Goal: Information Seeking & Learning: Check status

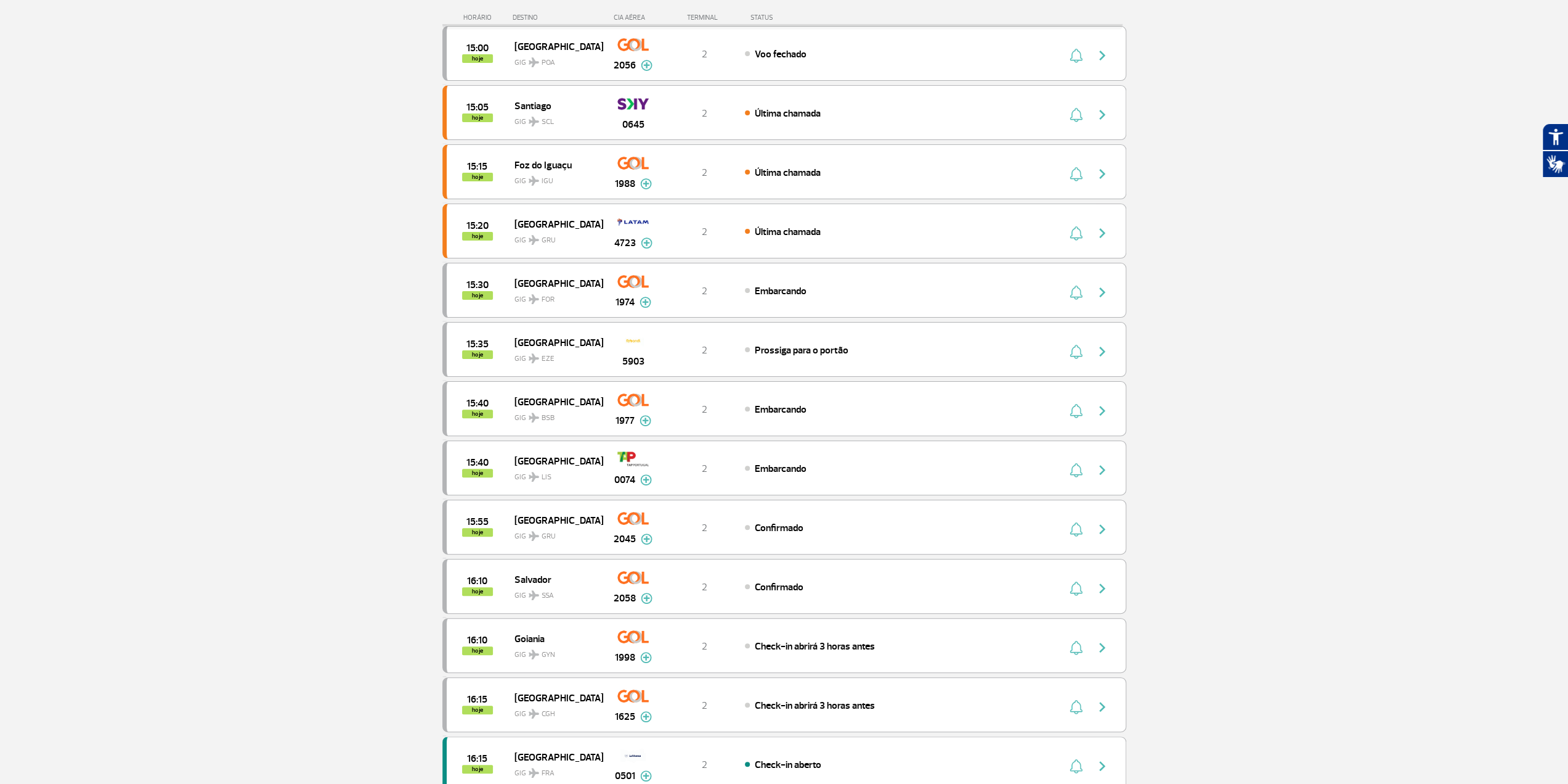
scroll to position [185, 0]
click at [531, 218] on span "[GEOGRAPHIC_DATA]" at bounding box center [553, 227] width 79 height 16
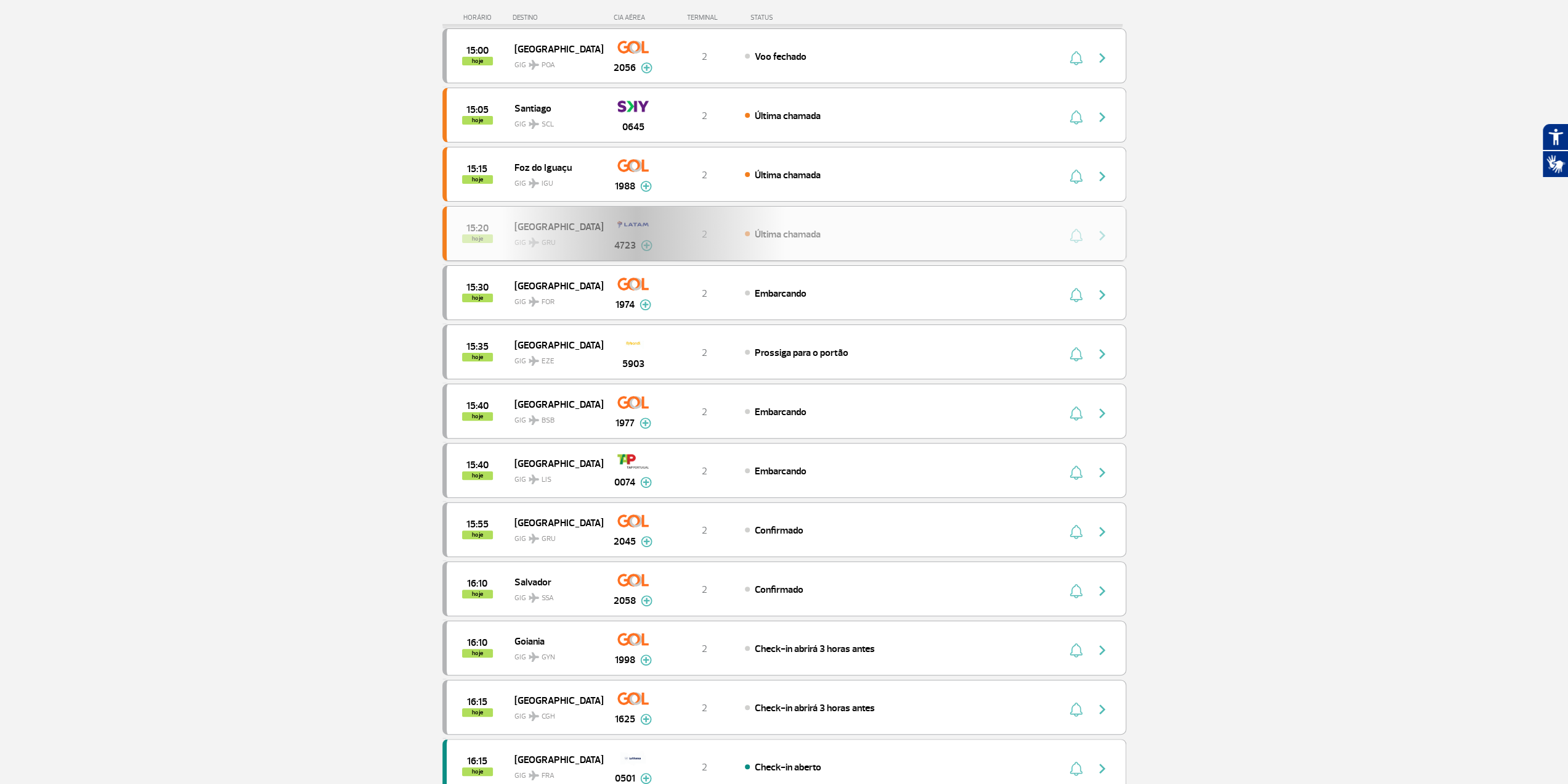
click at [531, 217] on div "15:20 hoje [GEOGRAPHIC_DATA] GIG GRU 4723 2 Última chamada Parcerias: Lufthansa…" at bounding box center [784, 233] width 684 height 55
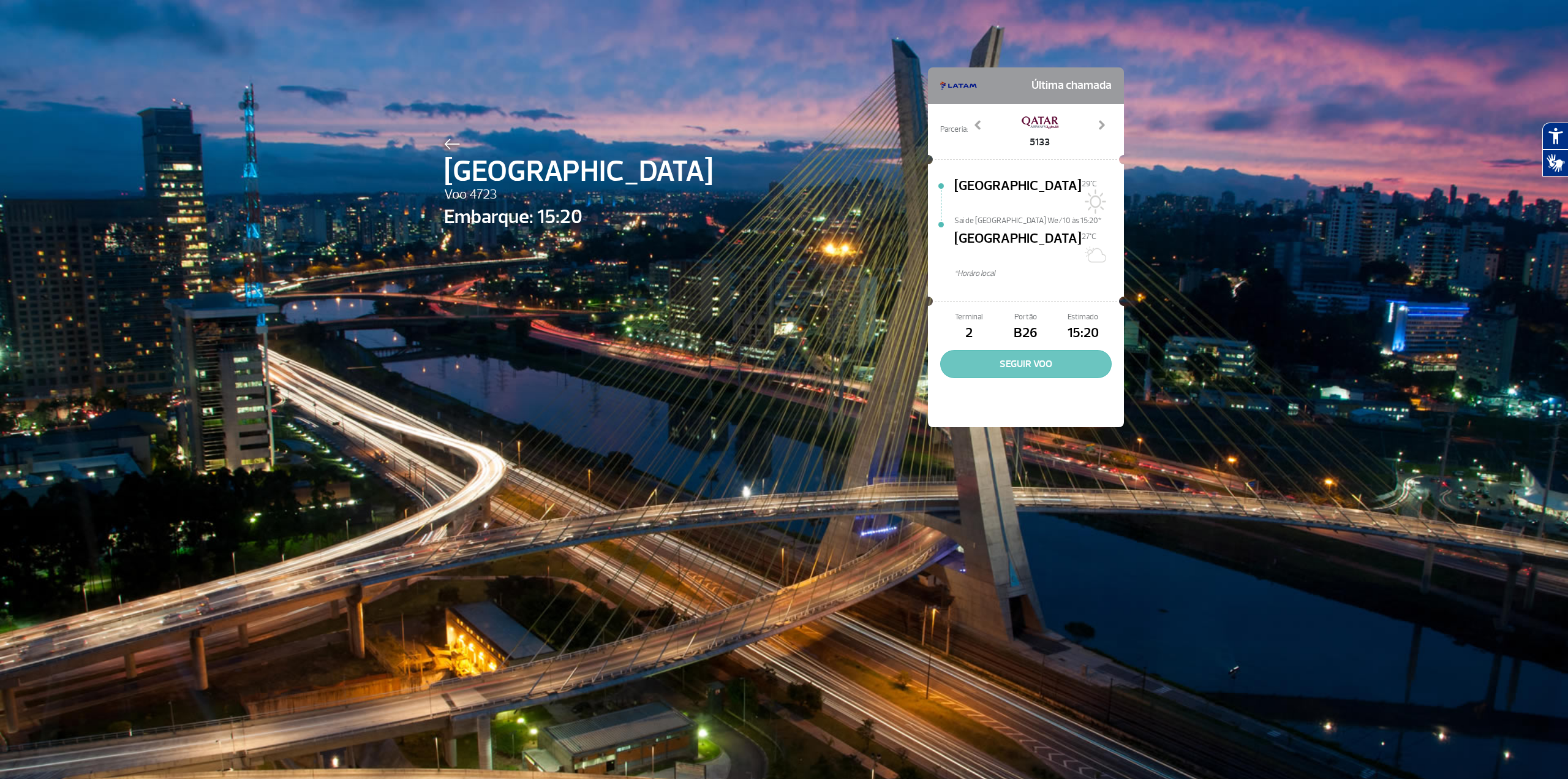
click at [1042, 349] on button "SEGUIR VOO" at bounding box center [1026, 363] width 171 height 28
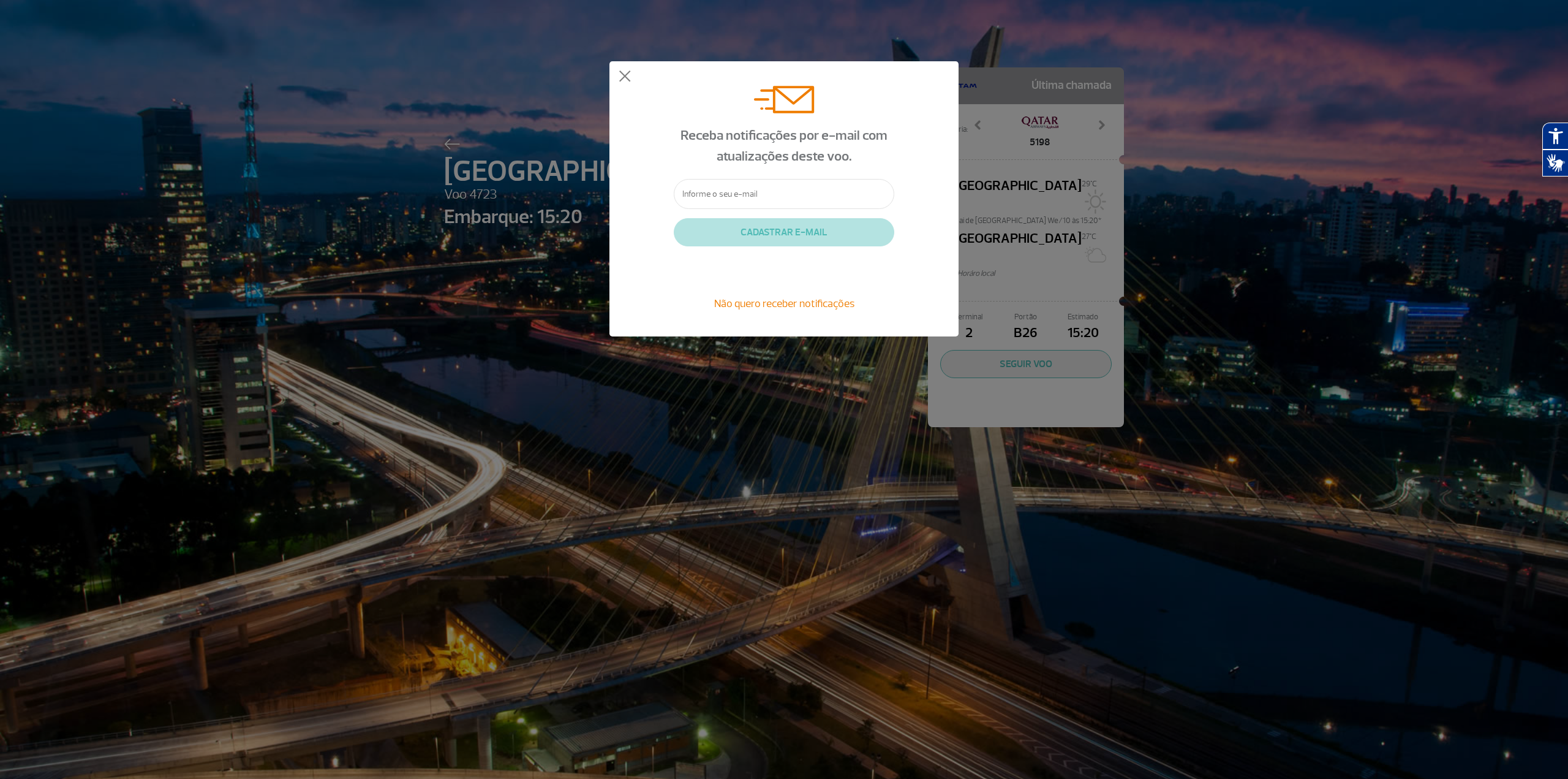
click at [768, 205] on input "text" at bounding box center [784, 194] width 221 height 30
type input "[EMAIL_ADDRESS][DOMAIN_NAME]"
click at [784, 235] on button "CADASTRAR E-MAIL" at bounding box center [784, 231] width 221 height 28
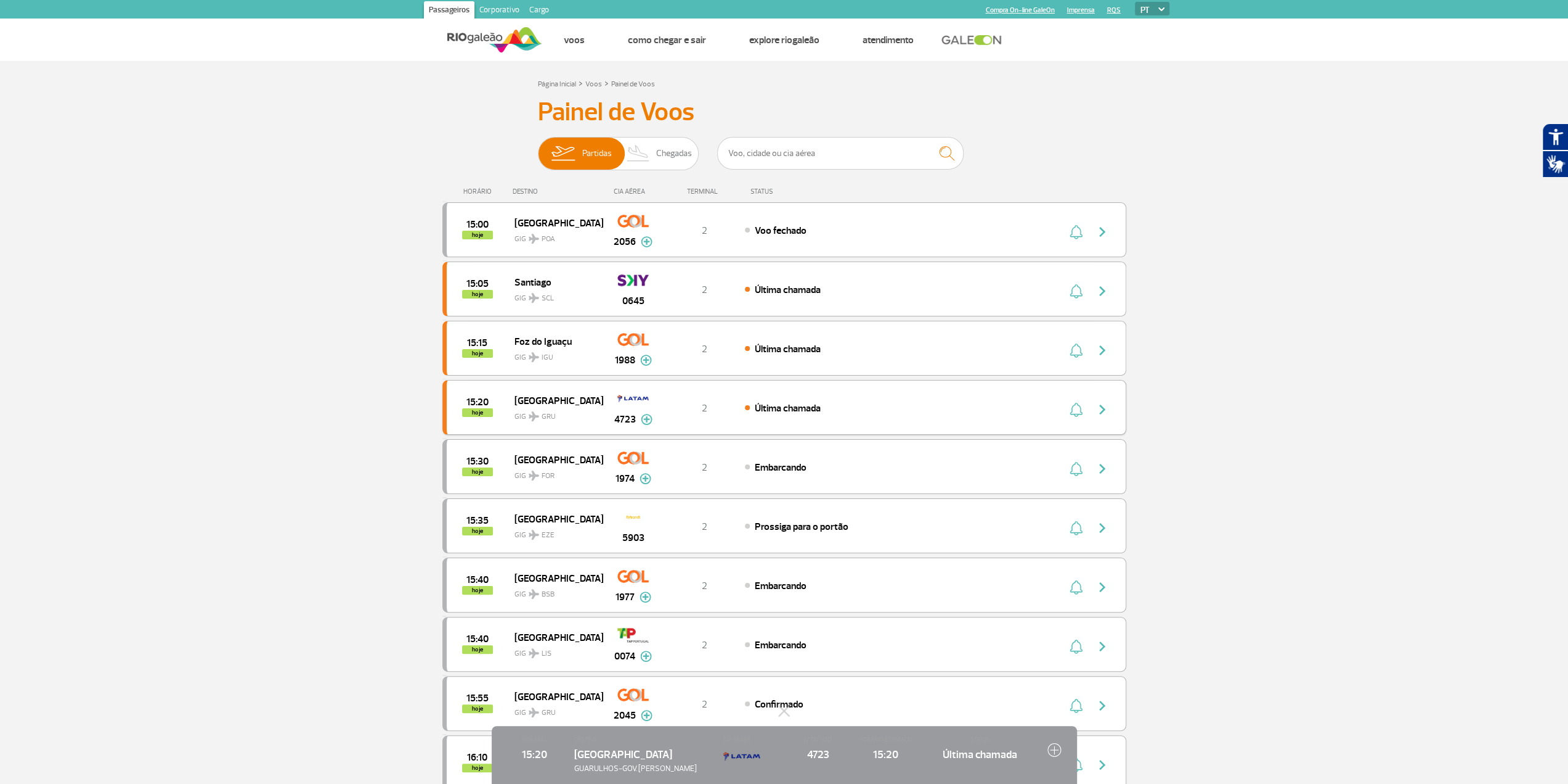
click at [647, 421] on img at bounding box center [646, 419] width 12 height 11
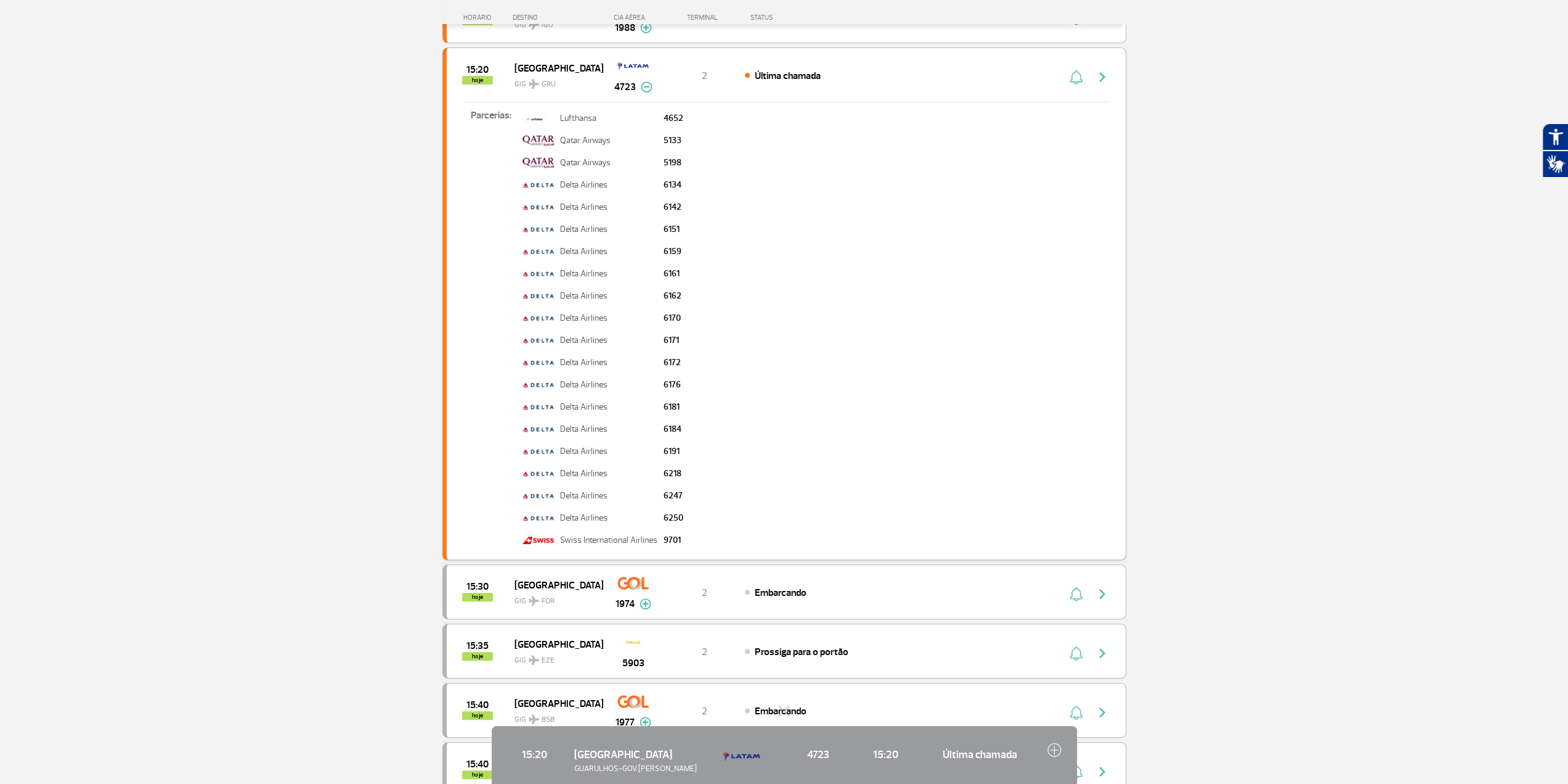
scroll to position [370, 0]
